Goal: Browse casually

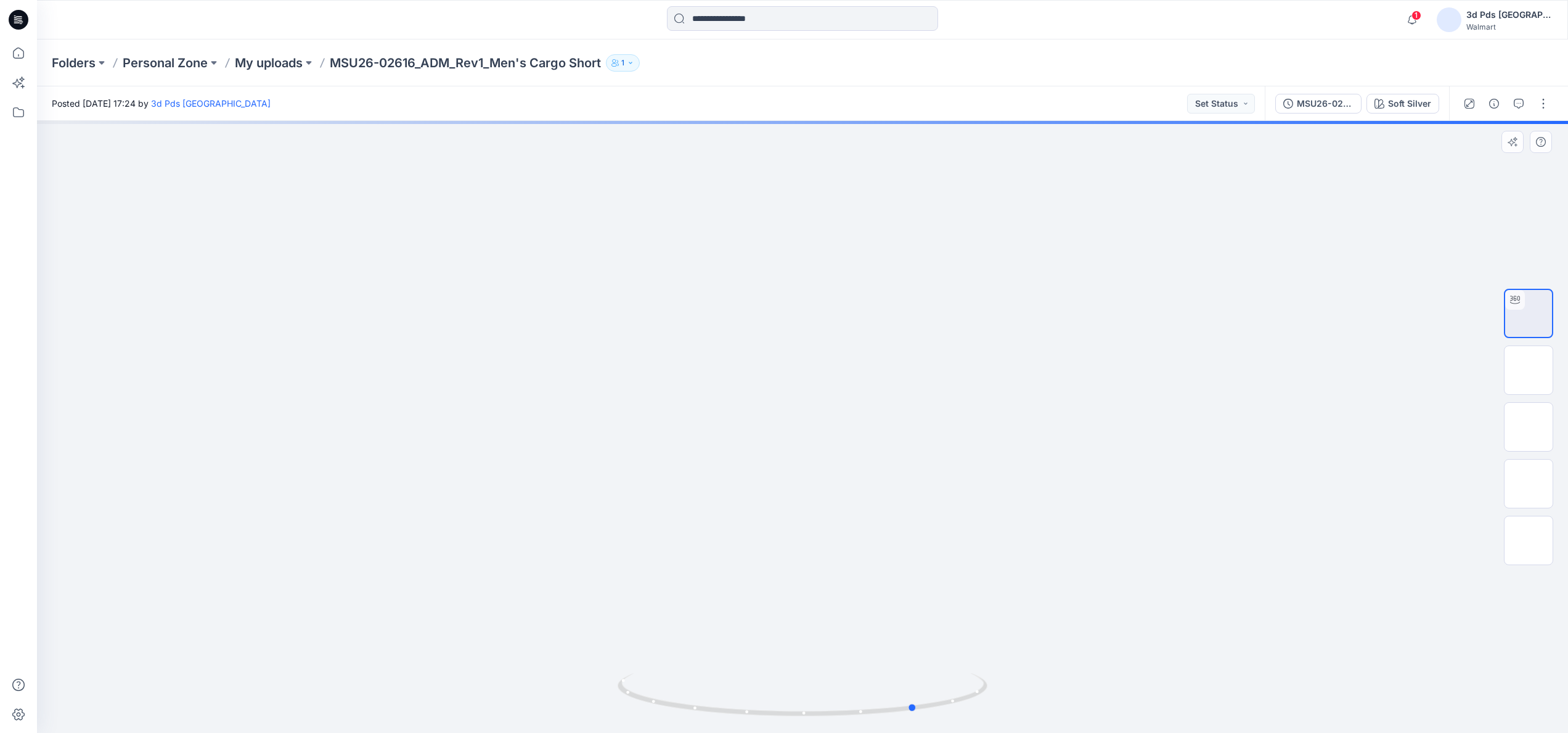
drag, startPoint x: 807, startPoint y: 718, endPoint x: 921, endPoint y: 729, distance: 114.5
click at [921, 729] on div at bounding box center [802, 426] width 1531 height 612
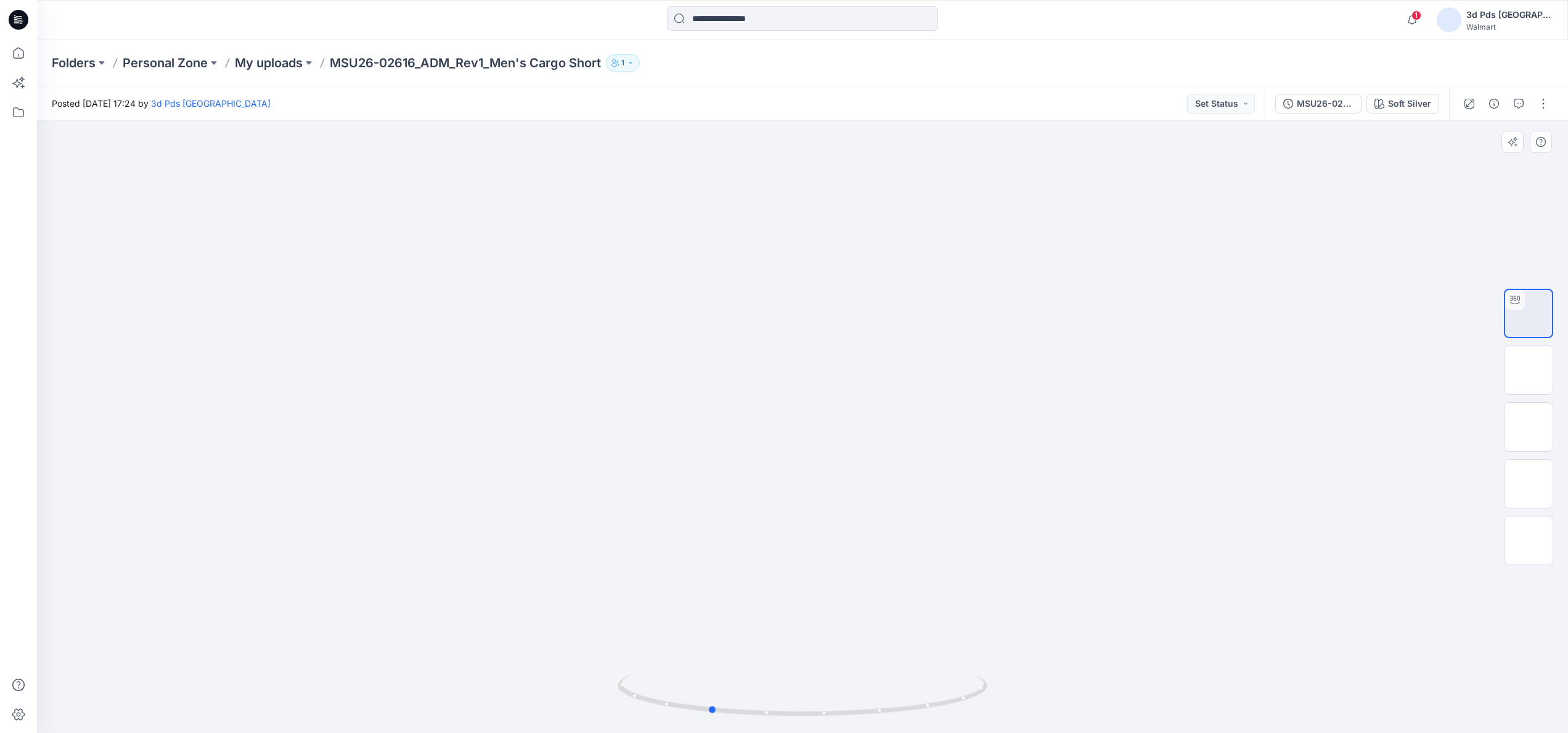
drag, startPoint x: 814, startPoint y: 724, endPoint x: 1045, endPoint y: 724, distance: 231.0
click at [980, 730] on img at bounding box center [802, 702] width 370 height 59
click at [1529, 370] on img at bounding box center [1529, 370] width 0 height 0
click at [1529, 427] on img at bounding box center [1529, 427] width 0 height 0
click at [1529, 484] on img at bounding box center [1529, 484] width 0 height 0
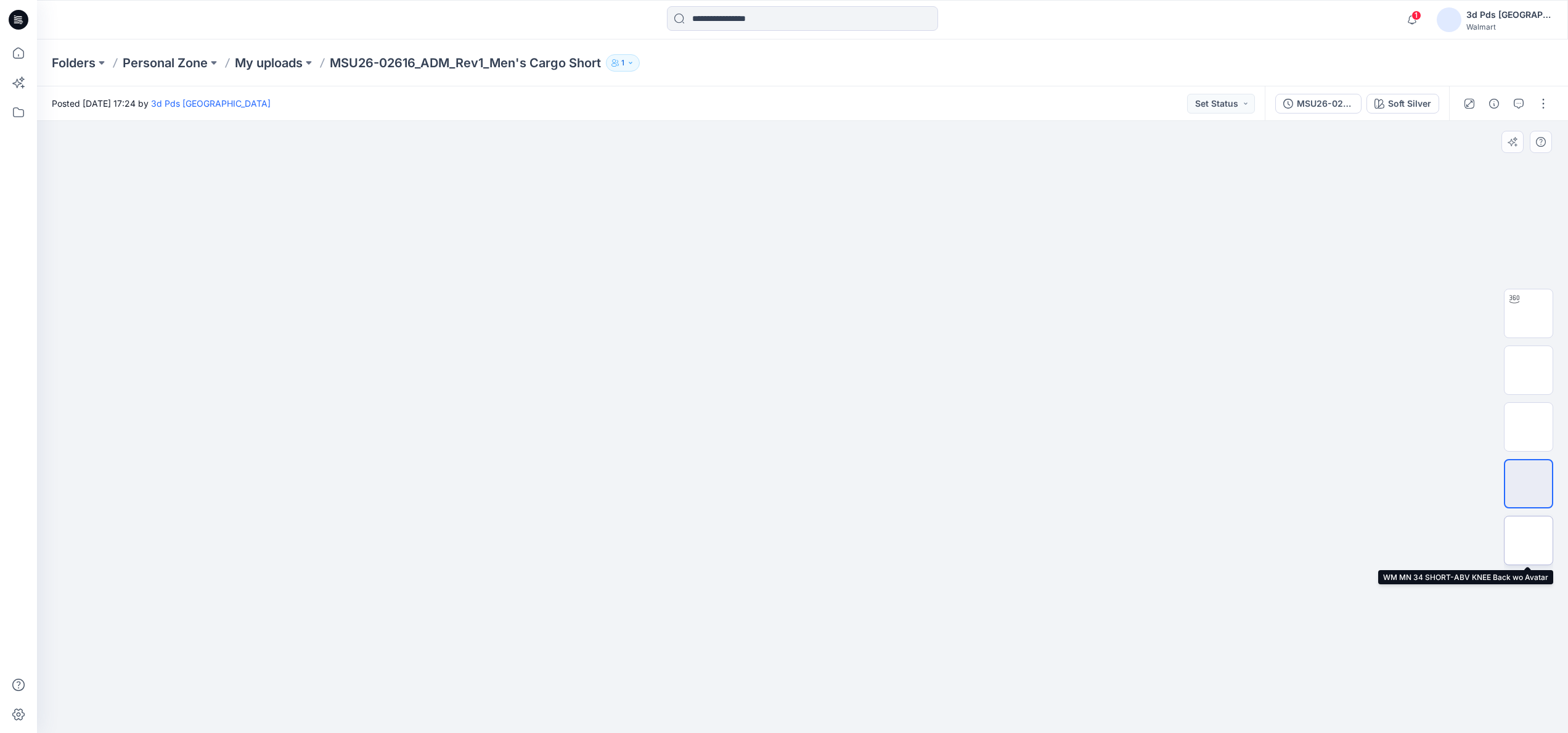
click at [1529, 540] on img at bounding box center [1529, 540] width 0 height 0
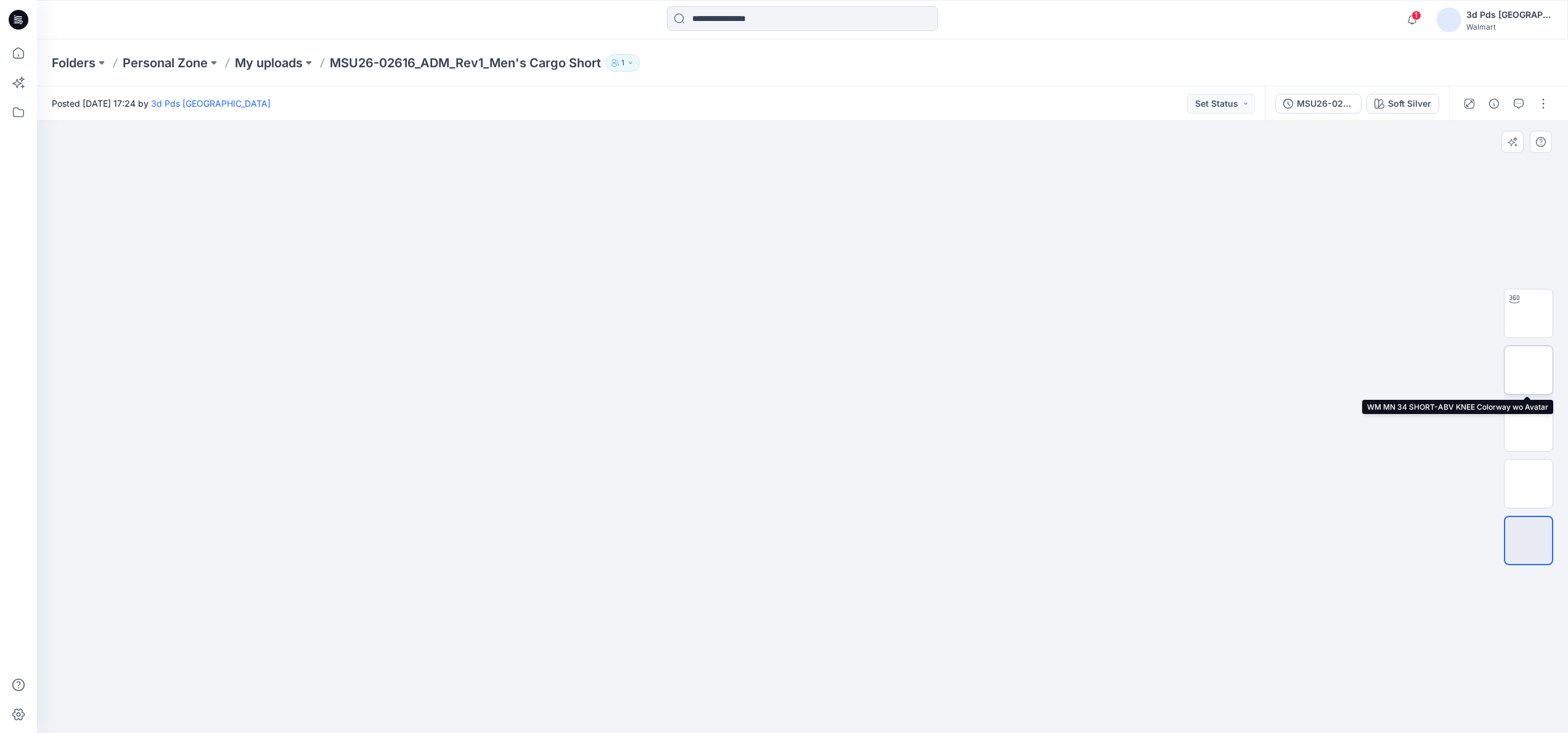
click at [1529, 370] on img at bounding box center [1529, 370] width 0 height 0
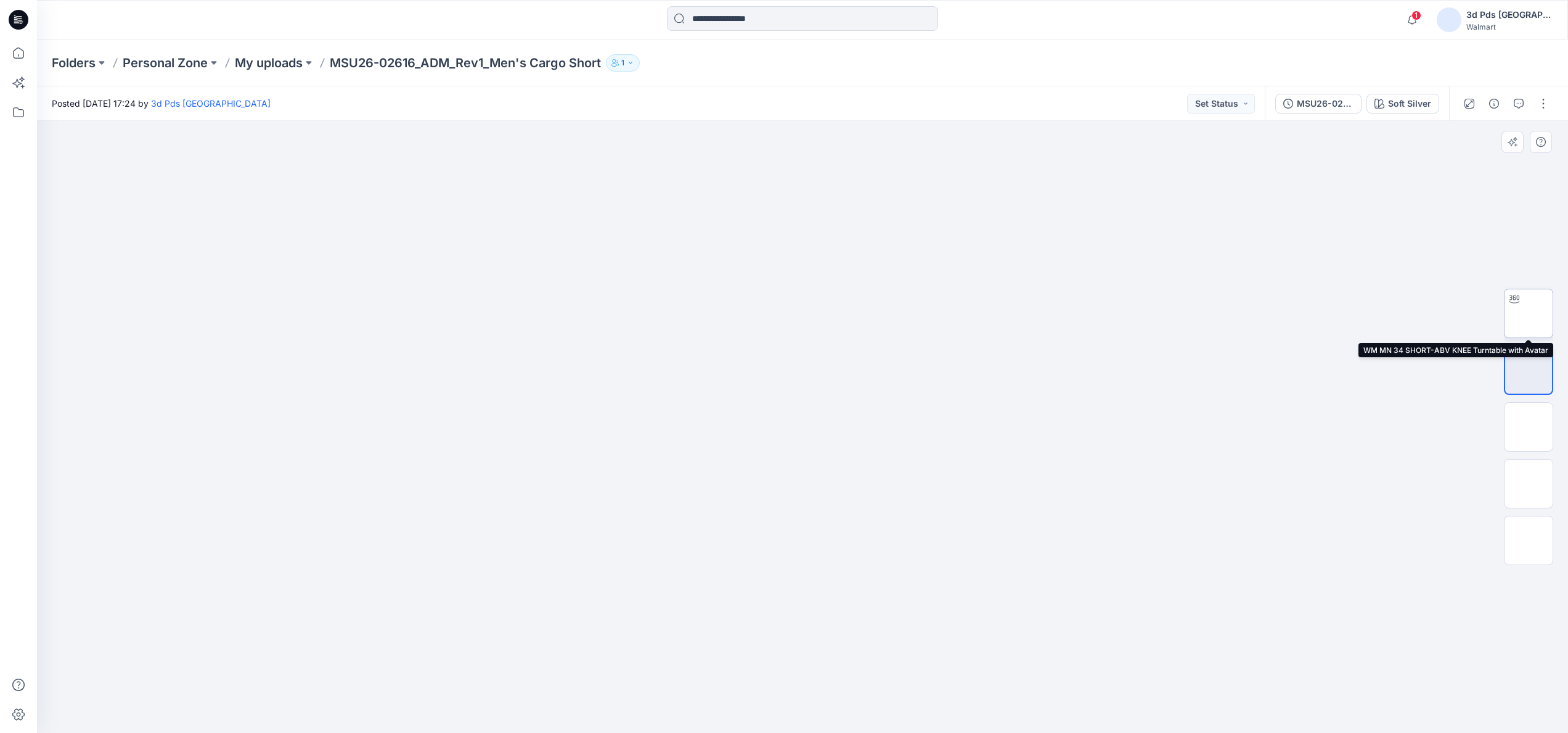
click at [1529, 314] on img at bounding box center [1529, 314] width 0 height 0
drag, startPoint x: 800, startPoint y: 714, endPoint x: 905, endPoint y: 728, distance: 105.9
click at [905, 719] on icon at bounding box center [804, 696] width 373 height 46
